Goal: Task Accomplishment & Management: Manage account settings

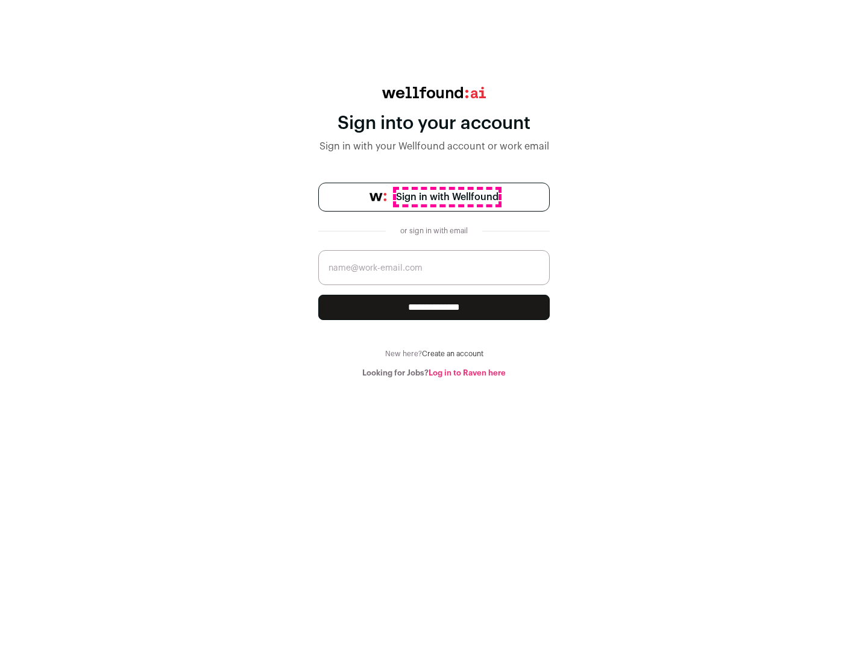
click at [446, 197] on span "Sign in with Wellfound" at bounding box center [447, 197] width 102 height 14
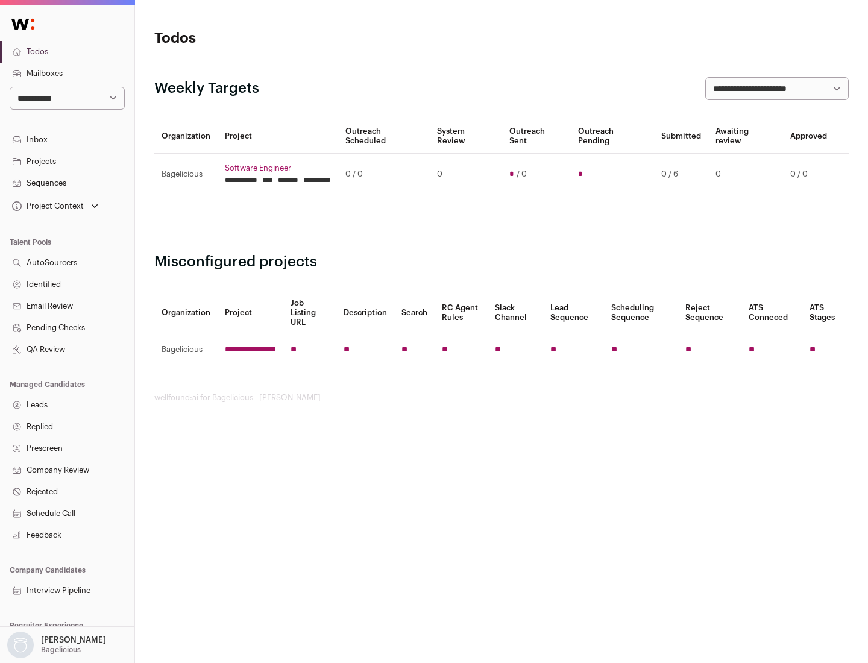
click at [67, 161] on link "Projects" at bounding box center [67, 162] width 134 height 22
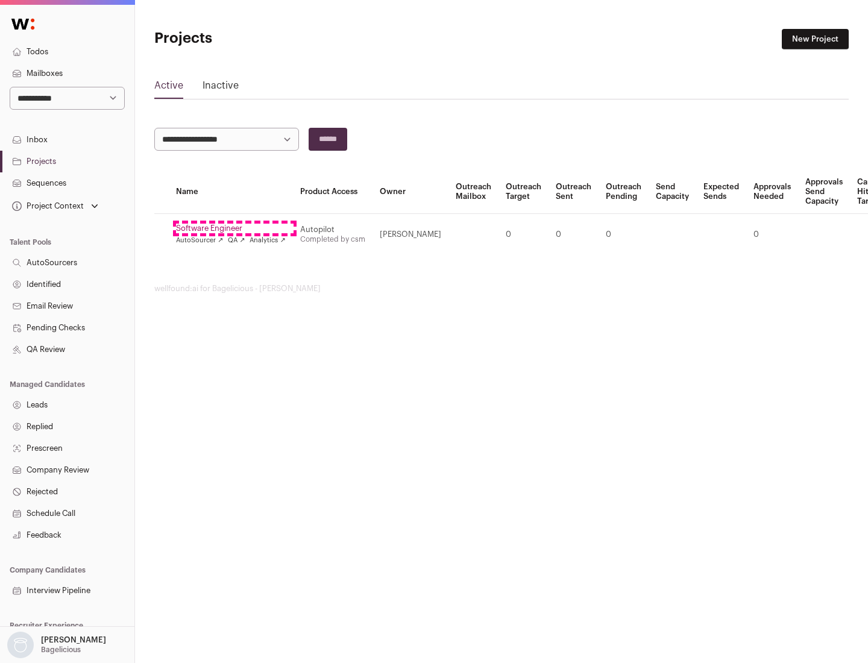
click at [234, 228] on link "Software Engineer" at bounding box center [231, 229] width 110 height 10
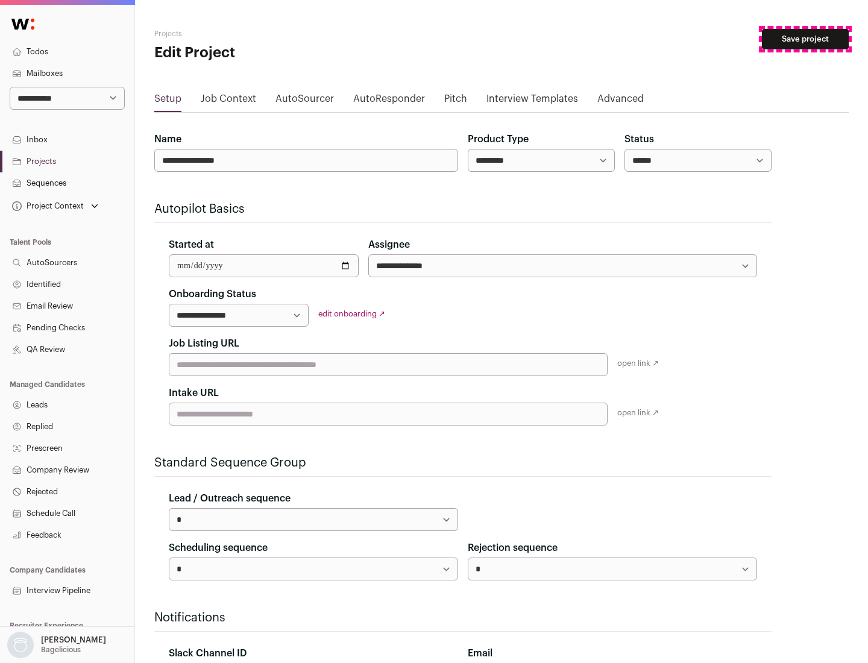
click at [805, 39] on button "Save project" at bounding box center [805, 39] width 87 height 20
